Goal: Check status: Check status

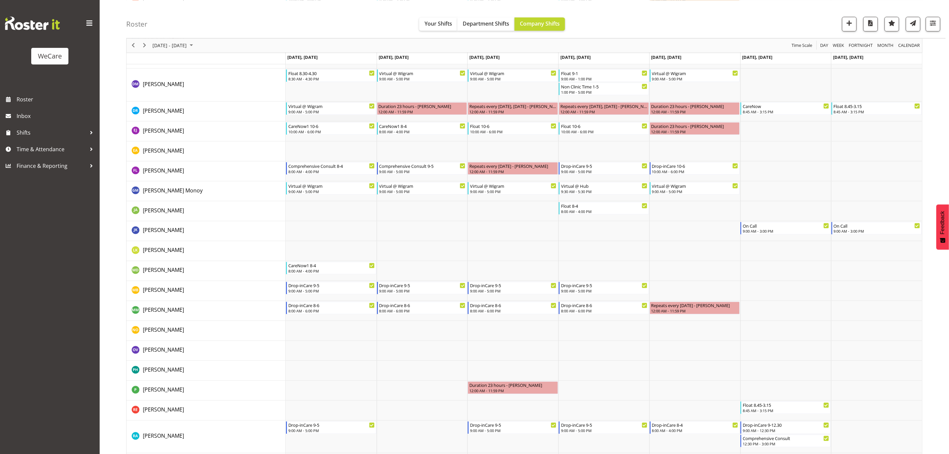
scroll to position [706, 0]
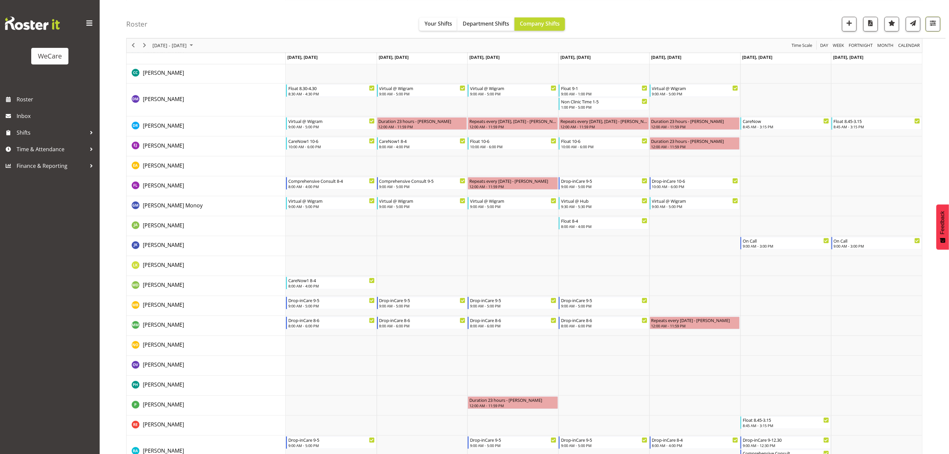
click at [929, 20] on span "button" at bounding box center [932, 23] width 9 height 9
click at [889, 67] on span "2 Departments" at bounding box center [892, 64] width 43 height 8
click at [896, 63] on span "2 Departments" at bounding box center [892, 64] width 43 height 8
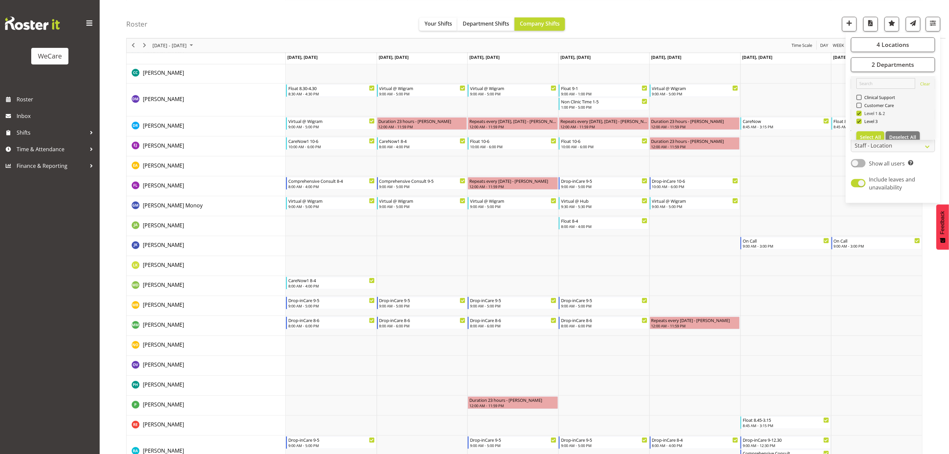
click at [859, 113] on span at bounding box center [858, 112] width 5 height 5
click at [859, 113] on input "Level 1 & 2" at bounding box center [858, 113] width 4 height 4
checkbox input "false"
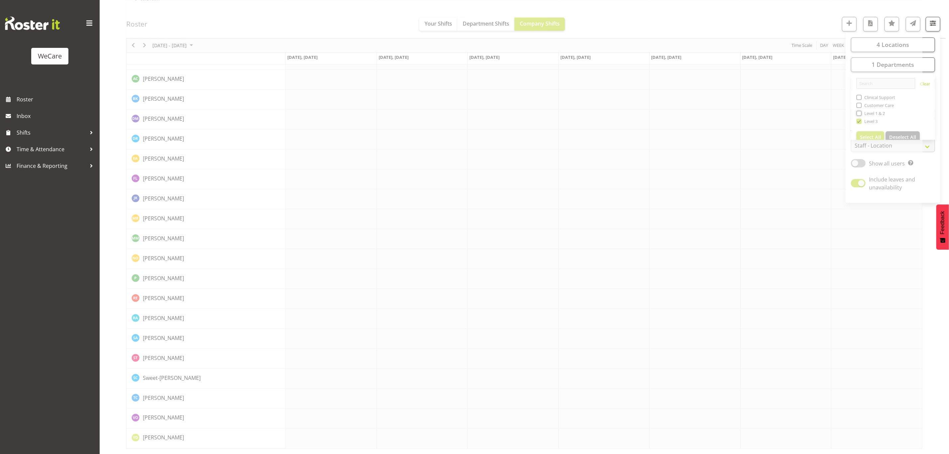
scroll to position [0, 0]
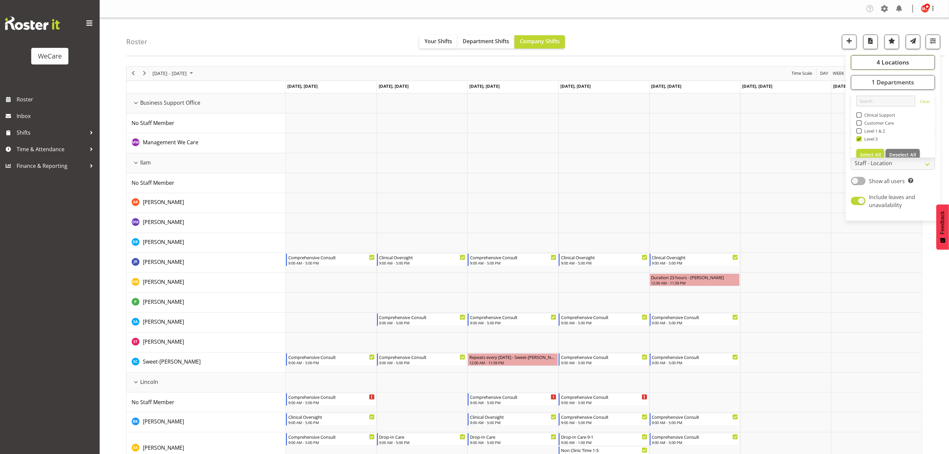
click at [885, 61] on span "4 Locations" at bounding box center [892, 62] width 33 height 8
click at [860, 118] on span at bounding box center [858, 118] width 5 height 5
click at [860, 118] on input "Lincoln" at bounding box center [858, 119] width 4 height 4
checkbox input "false"
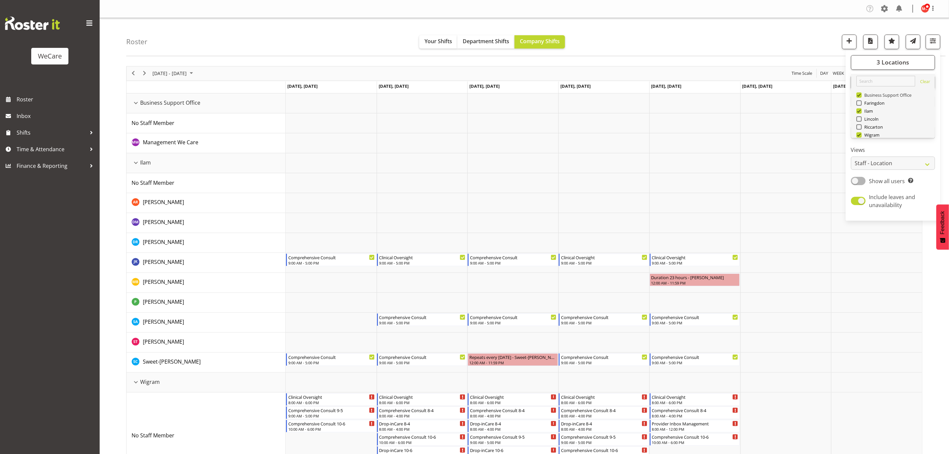
click at [858, 93] on span at bounding box center [858, 94] width 5 height 5
click at [858, 93] on input "Business Support Office" at bounding box center [858, 95] width 4 height 4
checkbox input "false"
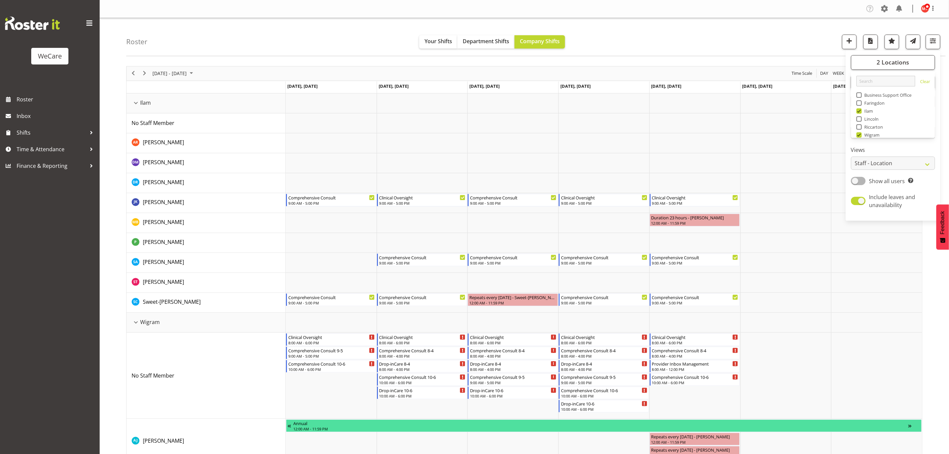
click at [149, 76] on div "next period" at bounding box center [144, 73] width 11 height 14
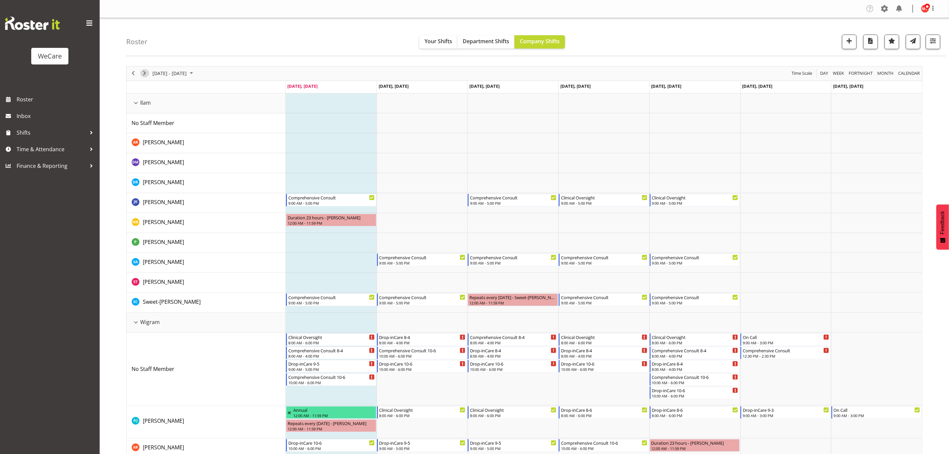
click at [145, 73] on span "Next" at bounding box center [144, 73] width 8 height 8
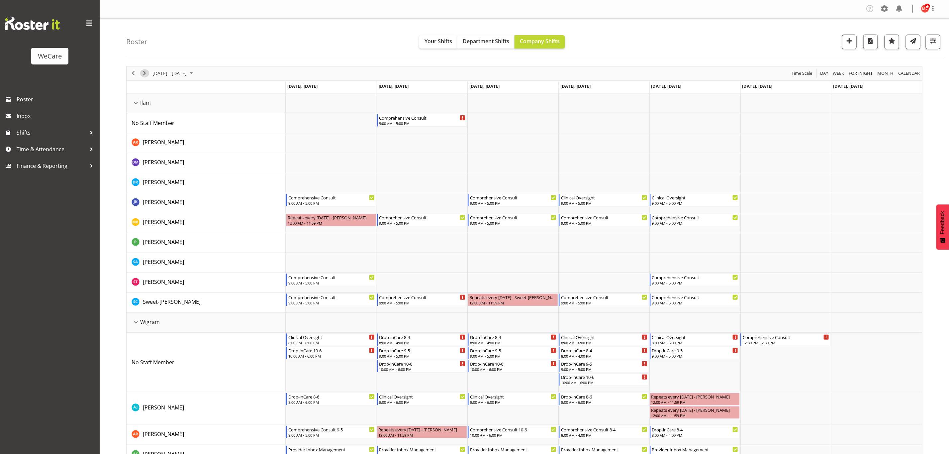
click at [145, 73] on span "Next" at bounding box center [144, 73] width 8 height 8
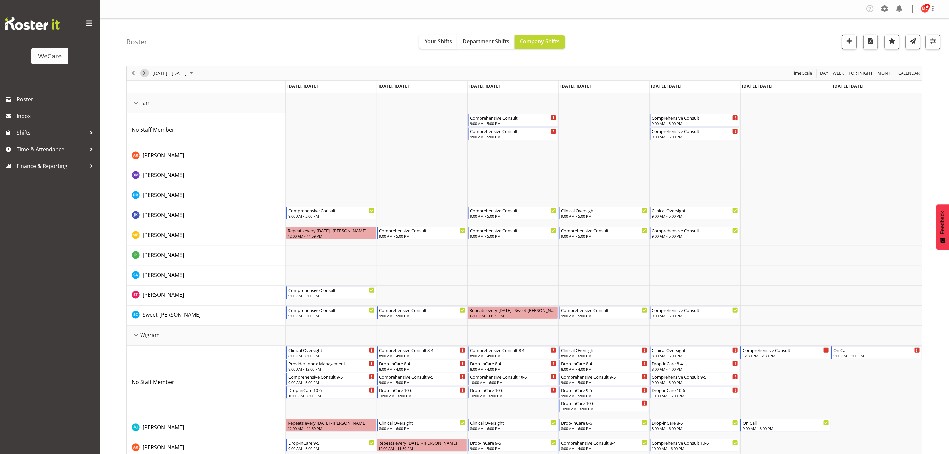
click at [145, 73] on span "Next" at bounding box center [144, 73] width 8 height 8
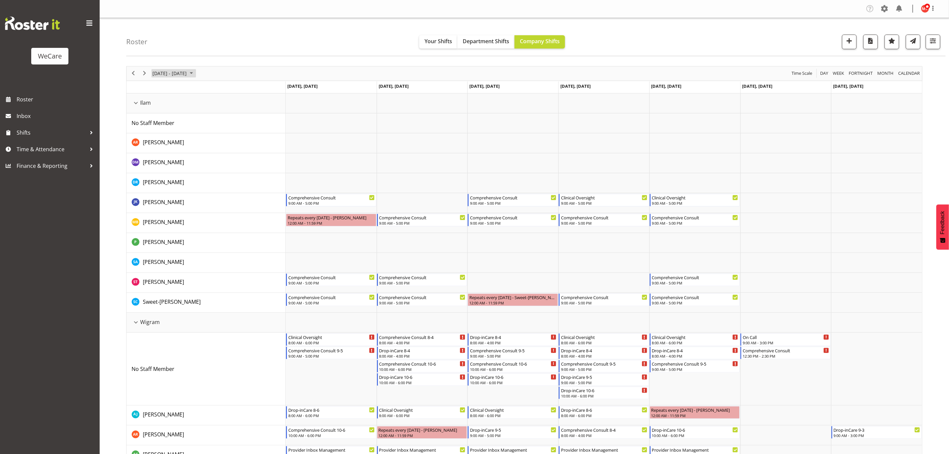
click at [195, 75] on span "September 2025" at bounding box center [191, 73] width 8 height 8
click at [220, 90] on span "next month" at bounding box center [222, 90] width 12 height 12
click at [217, 92] on span "next month" at bounding box center [222, 90] width 12 height 12
click at [218, 92] on span "next month" at bounding box center [222, 90] width 12 height 12
click at [160, 135] on span "15" at bounding box center [159, 135] width 10 height 10
